Goal: Navigation & Orientation: Understand site structure

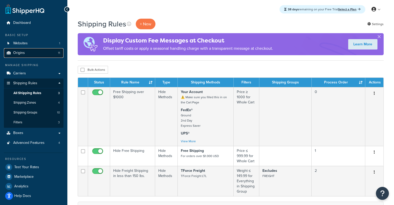
click at [44, 51] on link "Origins 11" at bounding box center [34, 53] width 60 height 10
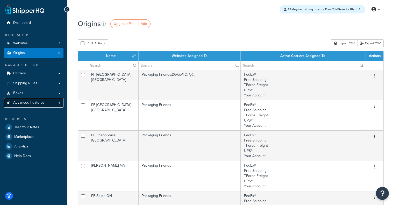
click at [32, 104] on span "Advanced Features" at bounding box center [28, 102] width 31 height 4
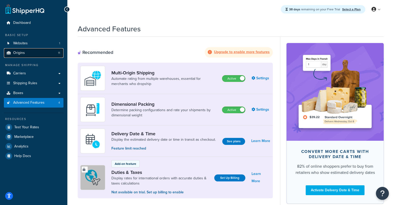
click at [44, 52] on link "Origins 11" at bounding box center [34, 53] width 60 height 10
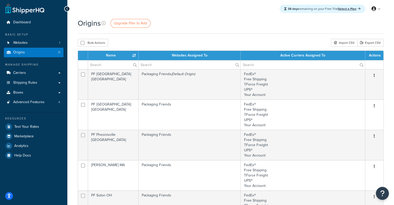
scroll to position [1, 0]
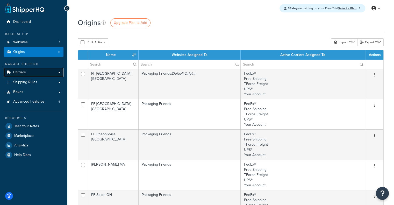
click at [52, 71] on link "Carriers" at bounding box center [34, 73] width 60 height 10
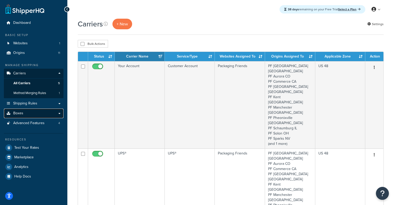
click at [41, 113] on link "Boxes" at bounding box center [34, 113] width 60 height 10
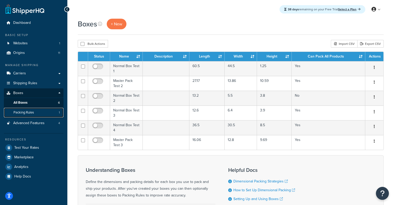
click at [45, 116] on link "Packing Rules 1" at bounding box center [34, 113] width 60 height 10
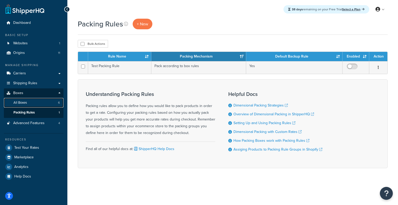
click at [52, 105] on link "All Boxes 6" at bounding box center [34, 103] width 60 height 10
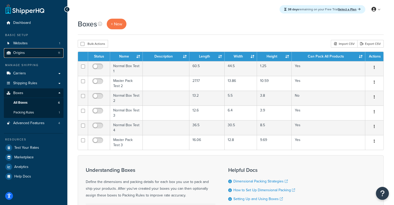
click at [35, 54] on link "Origins 11" at bounding box center [34, 53] width 60 height 10
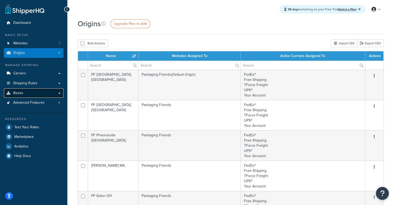
click at [36, 89] on link "Boxes" at bounding box center [34, 93] width 60 height 10
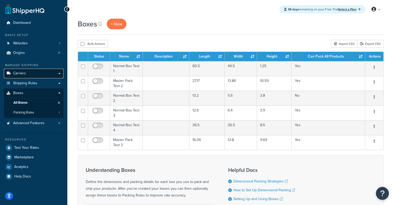
click at [45, 76] on link "Carriers" at bounding box center [34, 74] width 60 height 10
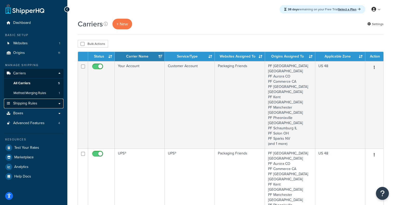
click at [43, 105] on link "Shipping Rules" at bounding box center [34, 104] width 60 height 10
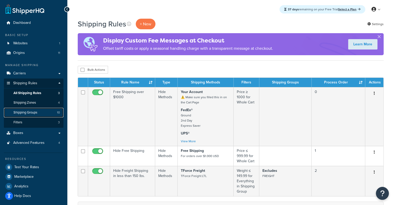
click at [39, 114] on link "Shipping Groups 10" at bounding box center [34, 113] width 60 height 10
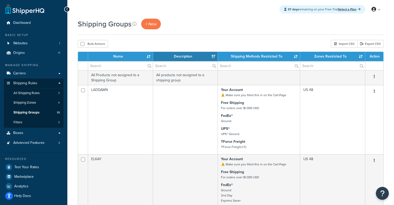
select select "15"
click at [51, 129] on link "Boxes" at bounding box center [34, 133] width 60 height 10
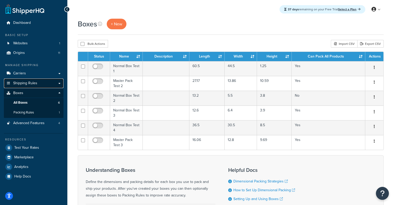
click at [33, 80] on link "Shipping Rules" at bounding box center [34, 83] width 60 height 10
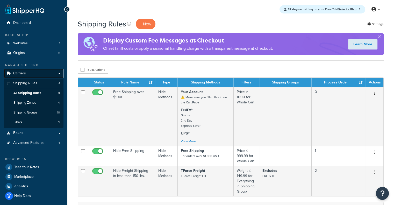
click at [31, 73] on link "Carriers" at bounding box center [34, 74] width 60 height 10
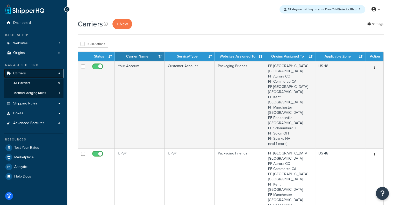
click at [37, 75] on link "Carriers" at bounding box center [34, 74] width 60 height 10
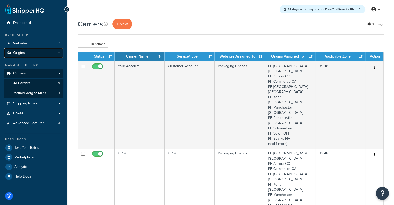
click at [27, 52] on link "Origins 11" at bounding box center [34, 53] width 60 height 10
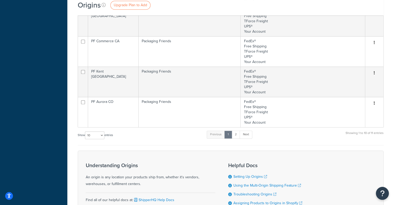
scroll to position [247, 0]
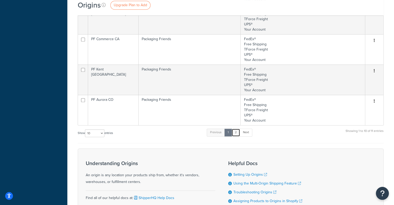
click at [238, 128] on link "2" at bounding box center [235, 132] width 9 height 8
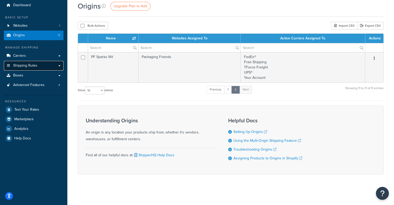
click at [42, 67] on link "Shipping Rules" at bounding box center [34, 66] width 60 height 10
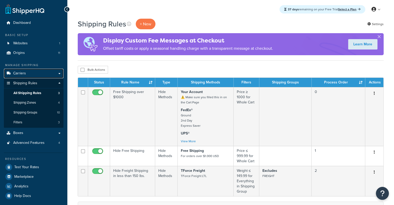
click at [44, 69] on link "Carriers" at bounding box center [34, 74] width 60 height 10
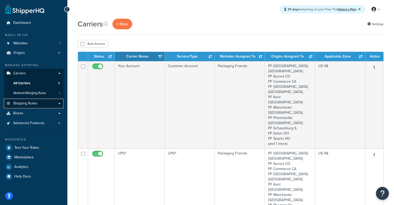
click at [50, 108] on link "Shipping Rules" at bounding box center [34, 104] width 60 height 10
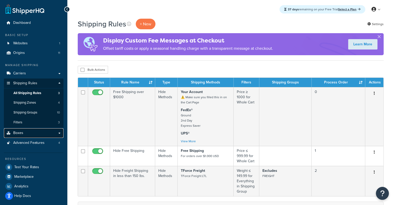
click at [55, 129] on link "Boxes" at bounding box center [34, 133] width 60 height 10
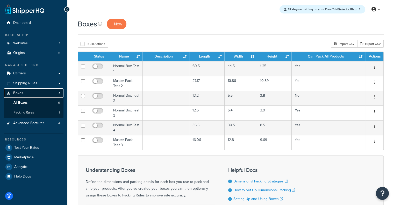
click at [44, 93] on link "Boxes" at bounding box center [34, 93] width 60 height 10
click at [47, 94] on link "Boxes" at bounding box center [34, 93] width 60 height 10
click at [46, 127] on link "Advanced Features 4" at bounding box center [34, 123] width 60 height 10
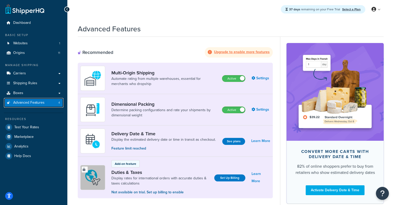
click at [49, 103] on link "Advanced Features 4" at bounding box center [34, 103] width 60 height 10
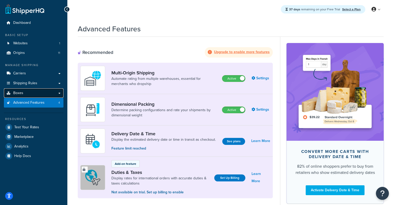
click at [40, 90] on link "Boxes" at bounding box center [34, 93] width 60 height 10
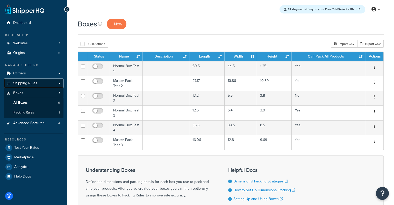
click at [52, 78] on link "Shipping Rules" at bounding box center [34, 83] width 60 height 10
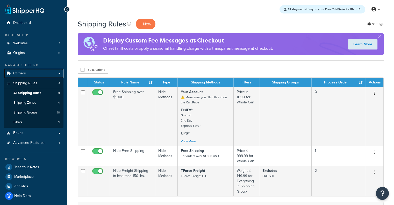
click at [60, 70] on link "Carriers" at bounding box center [34, 74] width 60 height 10
